Goal: Information Seeking & Learning: Learn about a topic

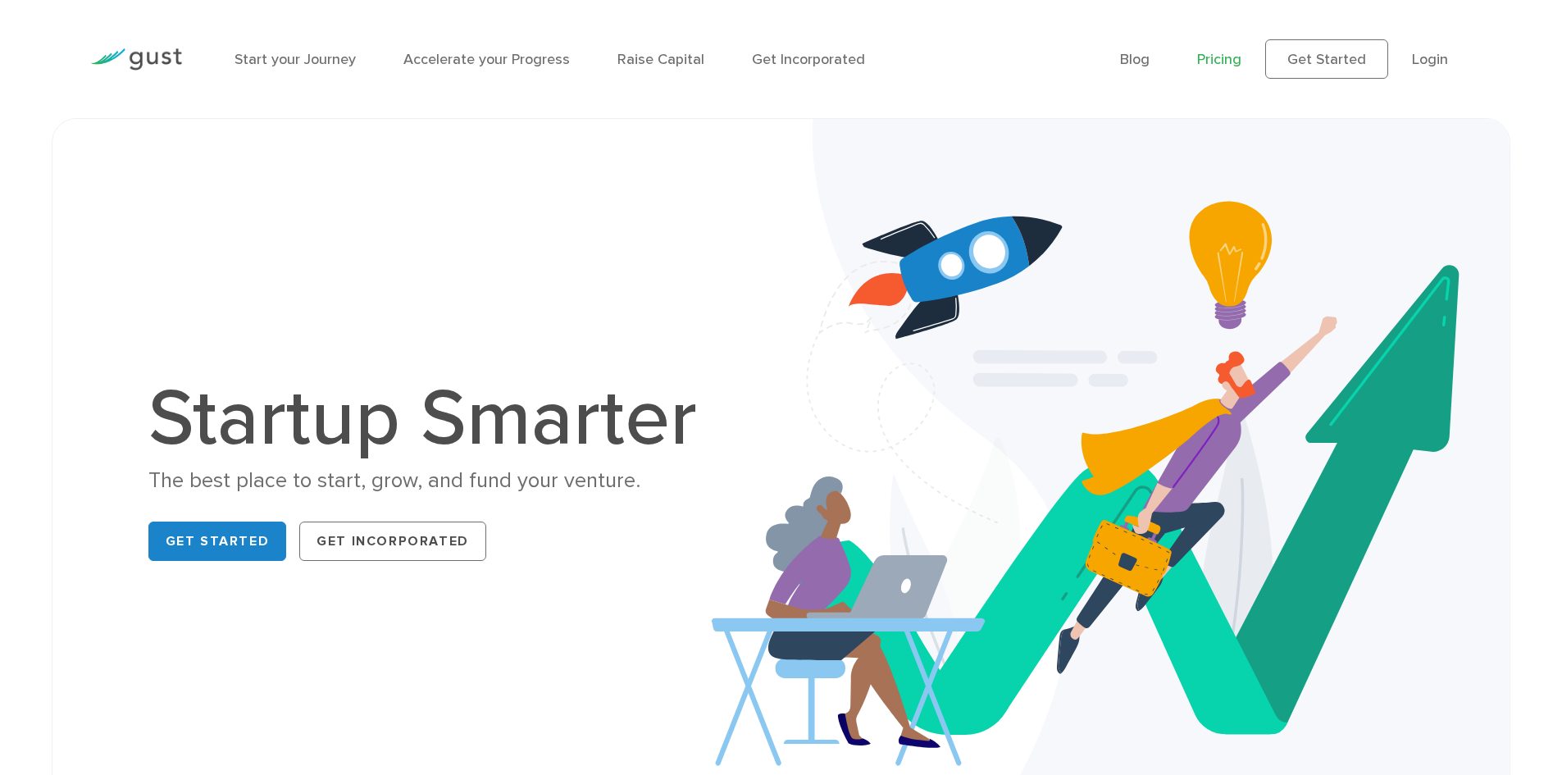
click at [1222, 64] on link "Pricing" at bounding box center [1219, 59] width 44 height 17
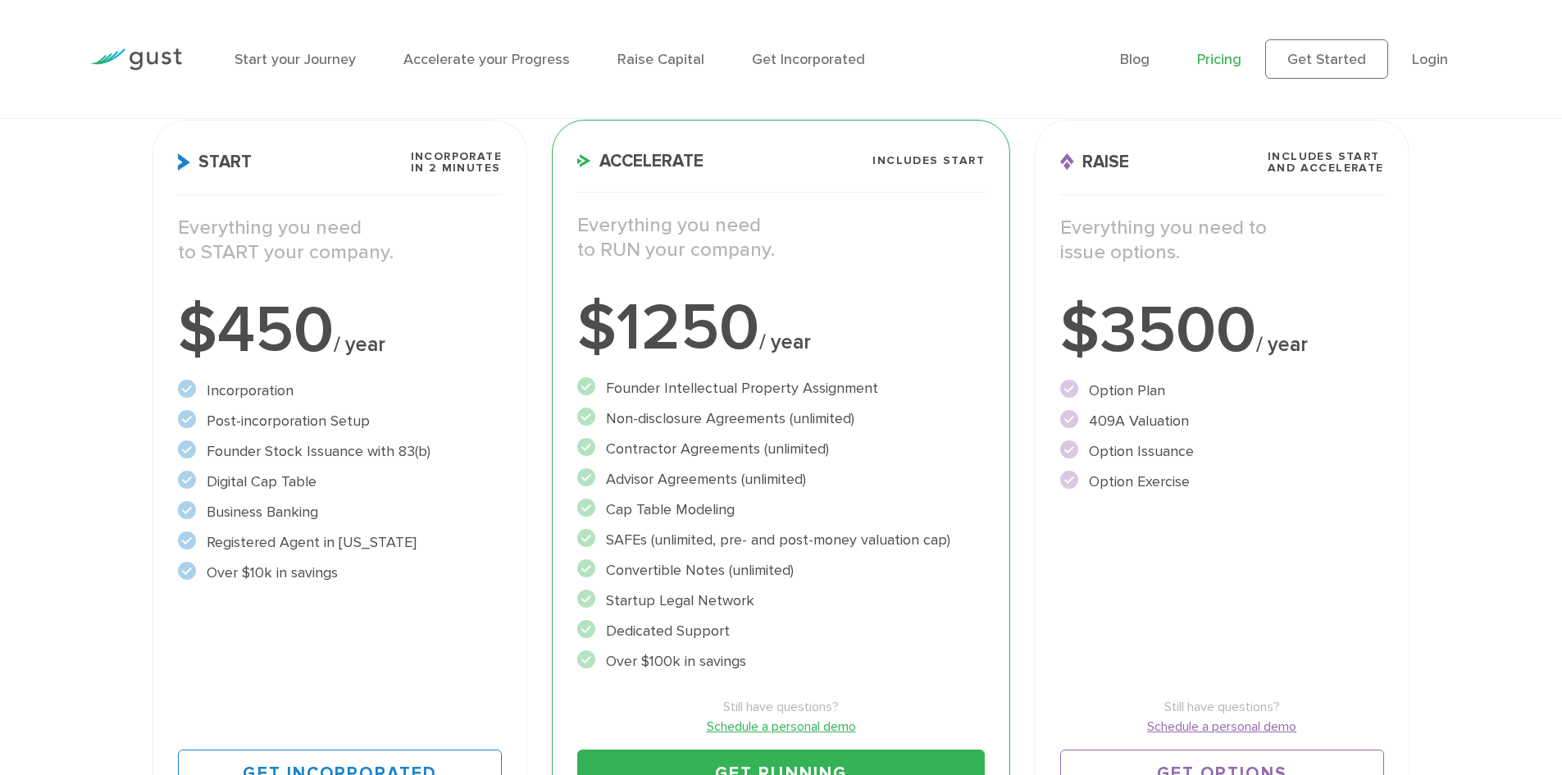
scroll to position [246, 0]
drag, startPoint x: 712, startPoint y: 543, endPoint x: 874, endPoint y: 542, distance: 161.5
click at [862, 548] on li "SAFEs (unlimited, pre- and post-money valuation cap)" at bounding box center [780, 539] width 407 height 22
click at [893, 533] on li "SAFEs (unlimited, pre- and post-money valuation cap)" at bounding box center [780, 539] width 407 height 22
drag, startPoint x: 721, startPoint y: 566, endPoint x: 760, endPoint y: 571, distance: 39.6
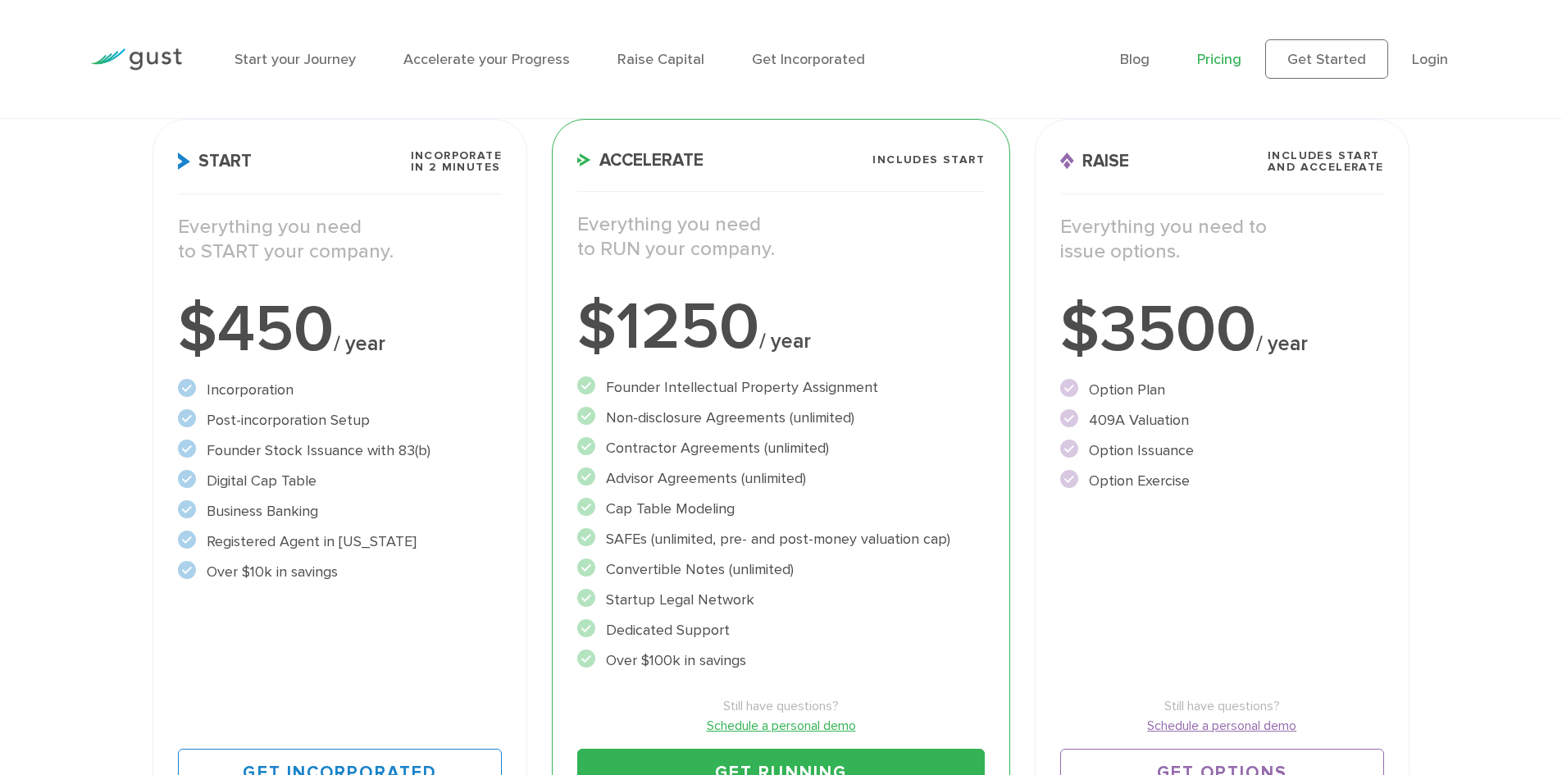
click at [760, 571] on li "Convertible Notes (unlimited)" at bounding box center [780, 569] width 407 height 22
click at [772, 570] on li "Convertible Notes (unlimited)" at bounding box center [780, 569] width 407 height 22
drag, startPoint x: 675, startPoint y: 592, endPoint x: 722, endPoint y: 599, distance: 48.1
click at [722, 599] on li "Startup Legal Network" at bounding box center [780, 600] width 407 height 22
click at [728, 602] on li "Startup Legal Network" at bounding box center [780, 600] width 407 height 22
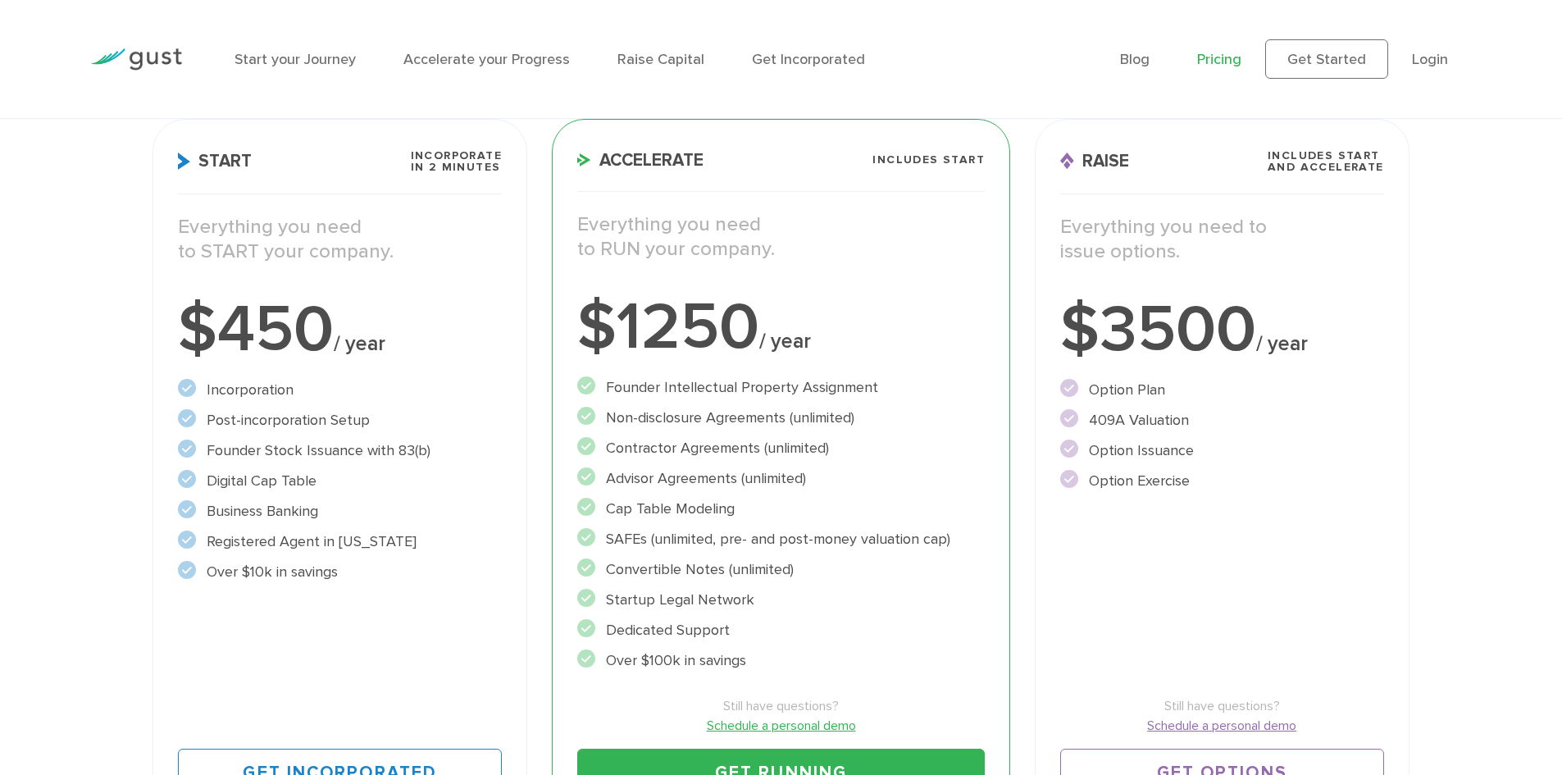
drag, startPoint x: 696, startPoint y: 625, endPoint x: 704, endPoint y: 626, distance: 8.2
click at [704, 626] on li "Dedicated Support" at bounding box center [780, 630] width 407 height 22
drag, startPoint x: 689, startPoint y: 658, endPoint x: 728, endPoint y: 662, distance: 38.7
click at [728, 662] on li "Over $100k in savings" at bounding box center [780, 660] width 407 height 22
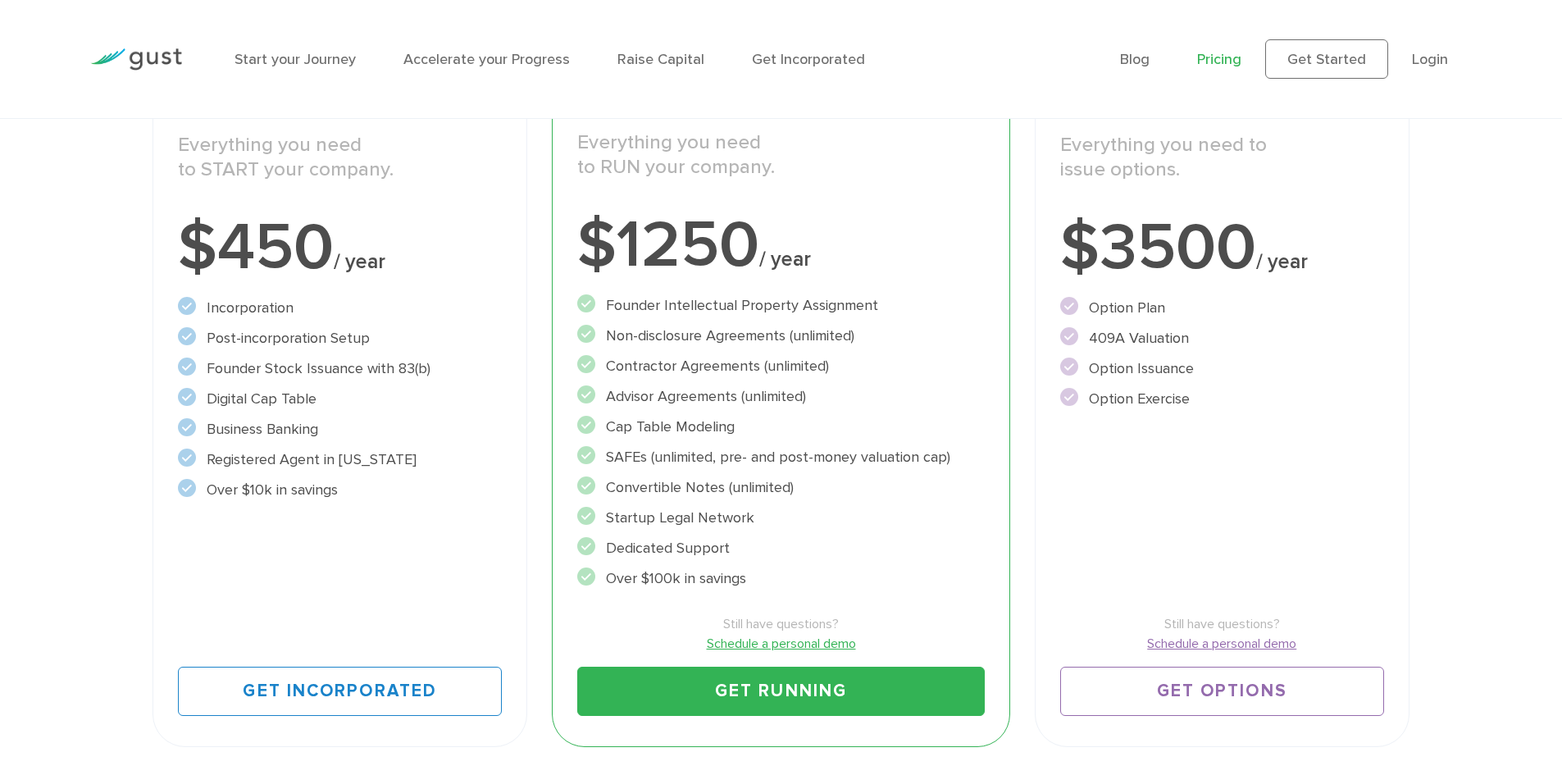
drag, startPoint x: 756, startPoint y: 308, endPoint x: 768, endPoint y: 307, distance: 12.3
click at [768, 307] on li "Founder Intellectual Property Assignment" at bounding box center [780, 305] width 407 height 22
drag, startPoint x: 707, startPoint y: 337, endPoint x: 777, endPoint y: 354, distance: 71.8
click at [778, 341] on li "Non-disclosure Agreements (unlimited)" at bounding box center [780, 336] width 407 height 22
drag, startPoint x: 762, startPoint y: 382, endPoint x: 822, endPoint y: 382, distance: 60.7
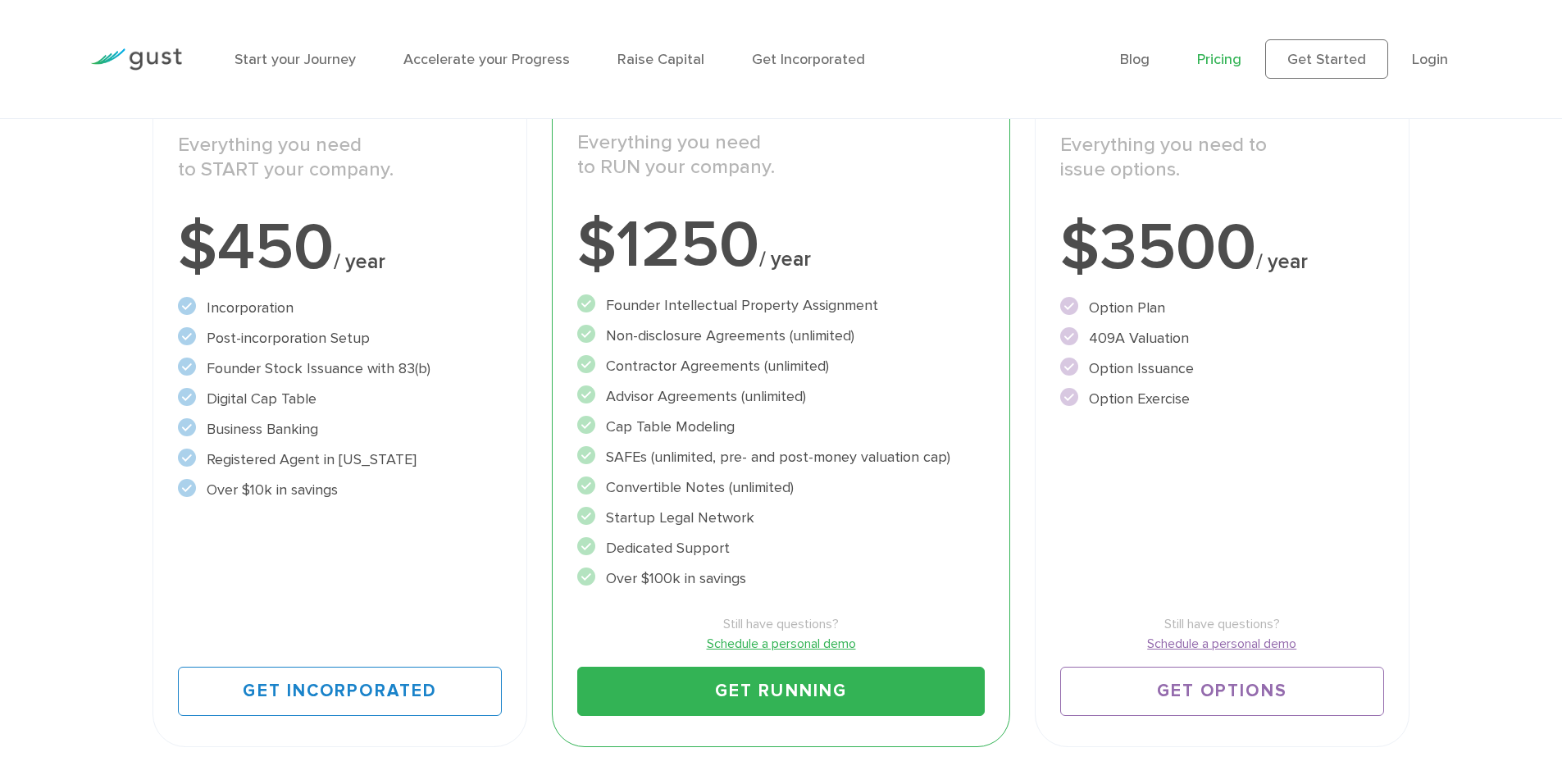
click at [822, 382] on ul "Founder Intellectual Property Assignment" at bounding box center [780, 441] width 407 height 295
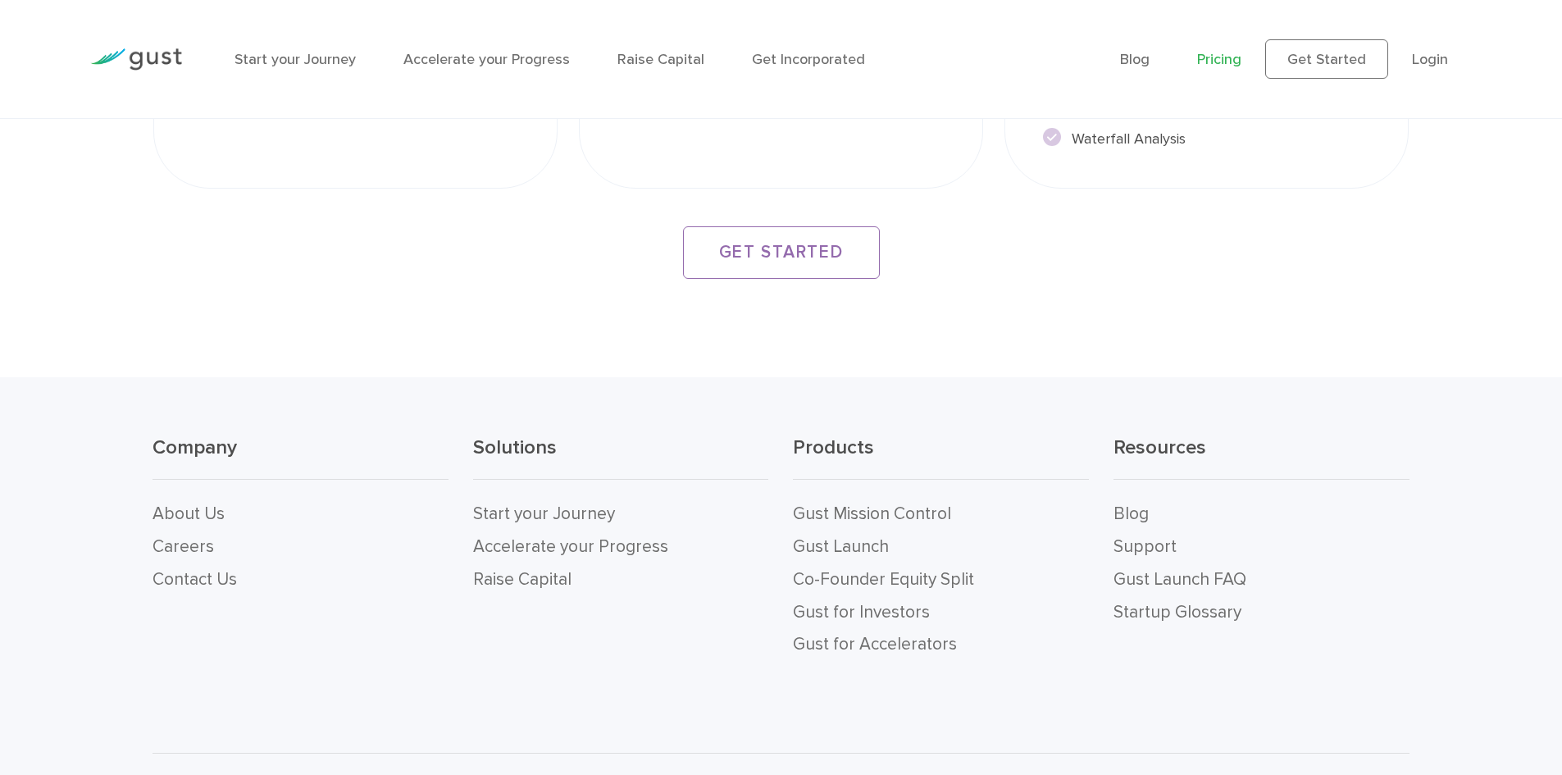
scroll to position [3197, 0]
